Goal: Task Accomplishment & Management: Complete application form

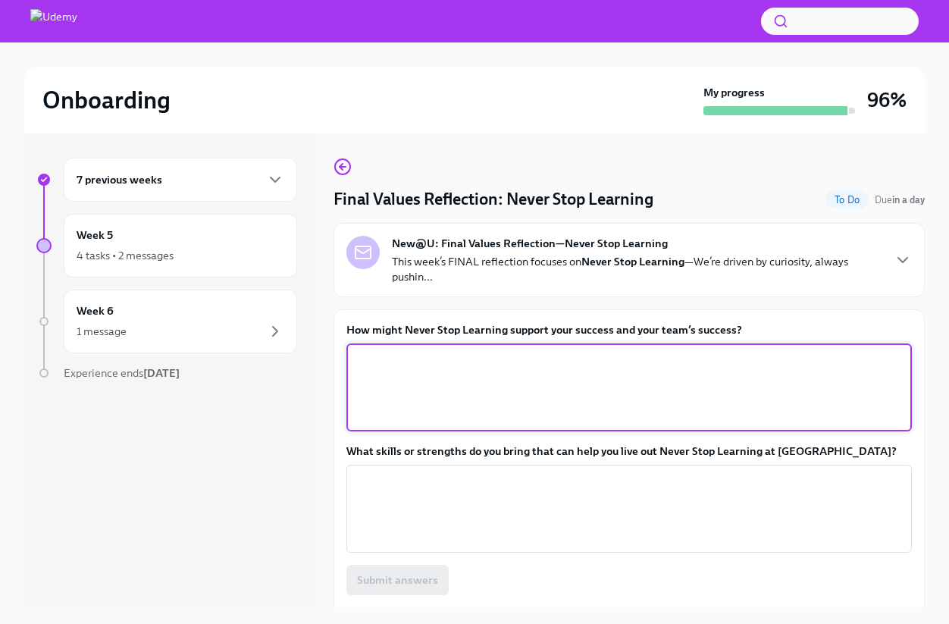
click at [608, 354] on textarea "How might Never Stop Learning support your success and your team’s success?" at bounding box center [629, 387] width 547 height 73
click at [359, 366] on textarea "continuing to build together to always be evolving and learning based on our ne…" at bounding box center [629, 387] width 547 height 73
click at [460, 397] on textarea "Continuing to build together to always be evolving and learning based on our ne…" at bounding box center [629, 387] width 547 height 73
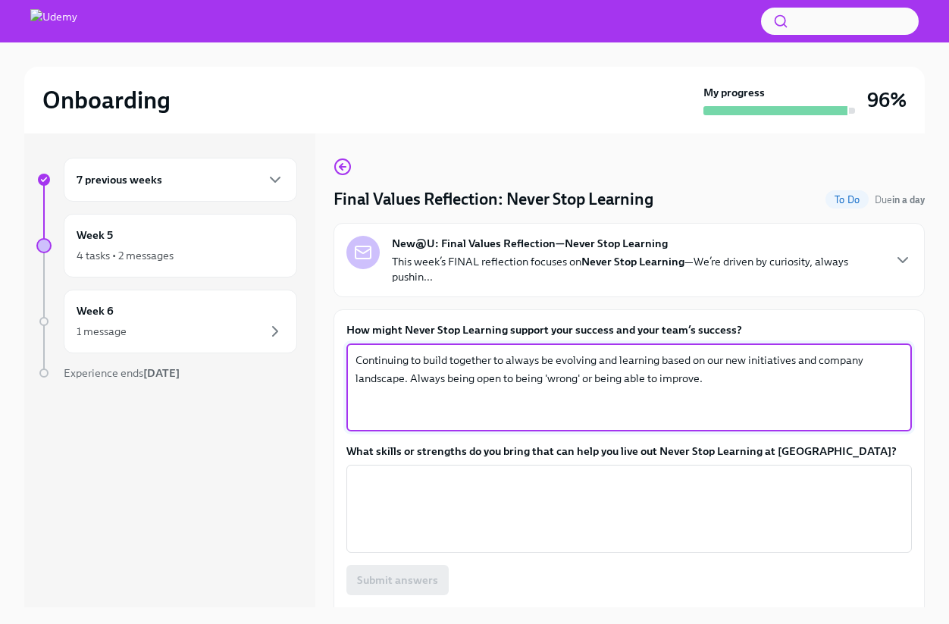
drag, startPoint x: 591, startPoint y: 379, endPoint x: 516, endPoint y: 384, distance: 76.0
click at [516, 384] on textarea "Continuing to build together to always be evolving and learning based on our ne…" at bounding box center [629, 387] width 547 height 73
type textarea "Continuing to build together to always be evolving and learning based on our ne…"
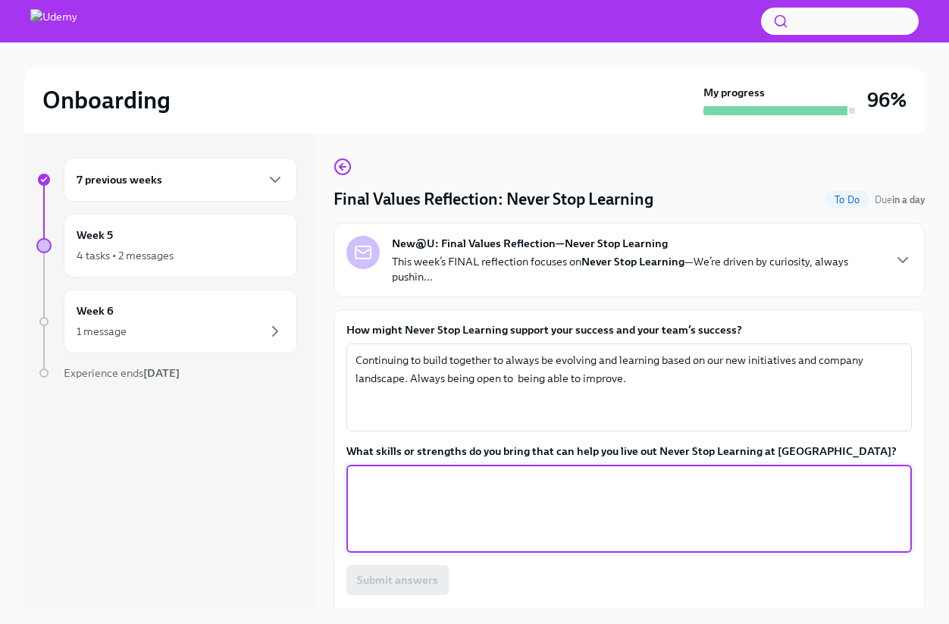
click at [525, 508] on textarea "What skills or strengths do you bring that can help you live out Never Stop Lea…" at bounding box center [629, 508] width 547 height 73
type textarea "A"
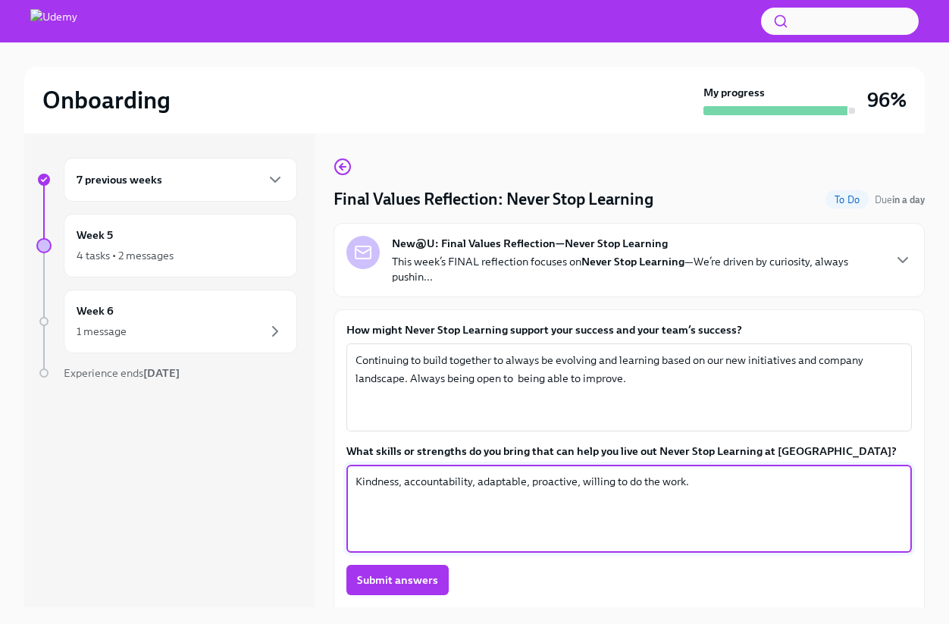
type textarea "Kindness, accountability, adaptable, proactive, willing to do the work."
click at [411, 601] on div "How might Never Stop Learning support your success and your team’s success? Con…" at bounding box center [630, 479] width 566 height 315
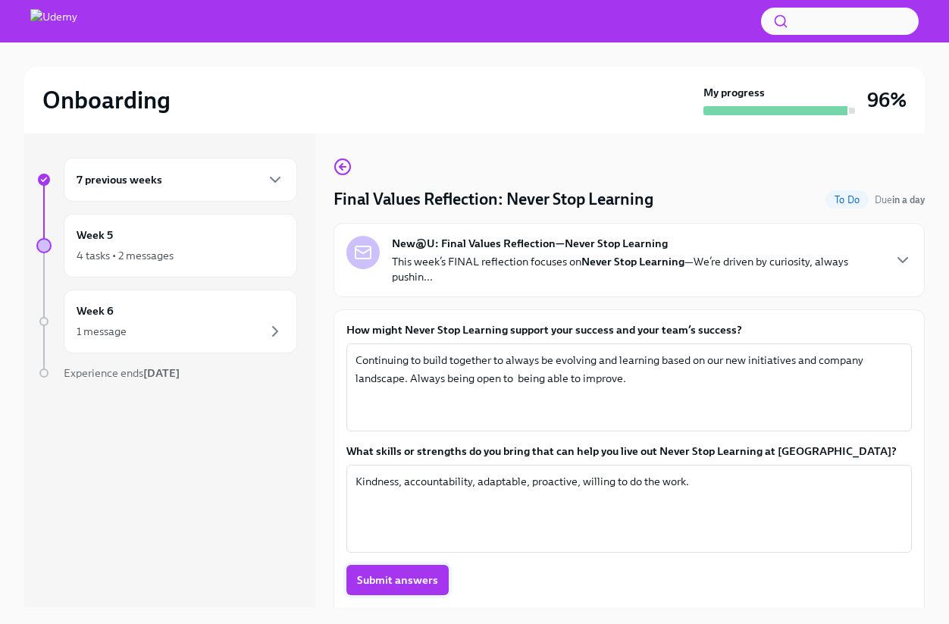
click at [413, 587] on span "Submit answers" at bounding box center [397, 580] width 81 height 15
